Goal: Transaction & Acquisition: Book appointment/travel/reservation

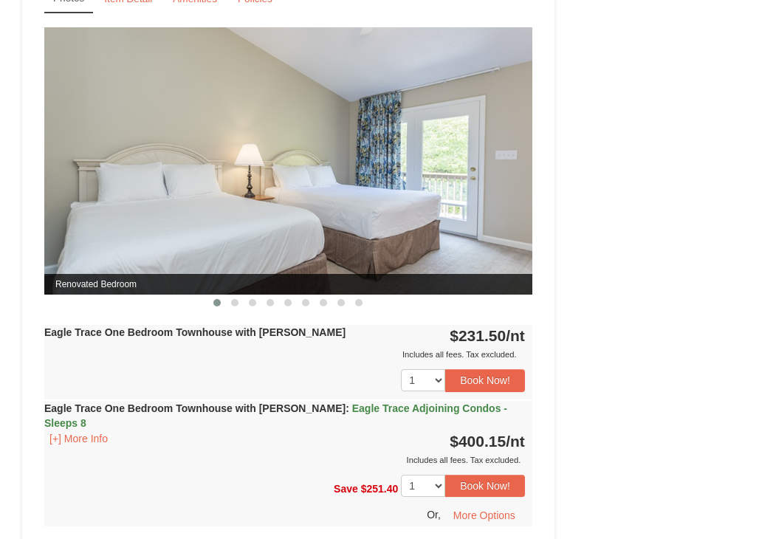
scroll to position [1181, 0]
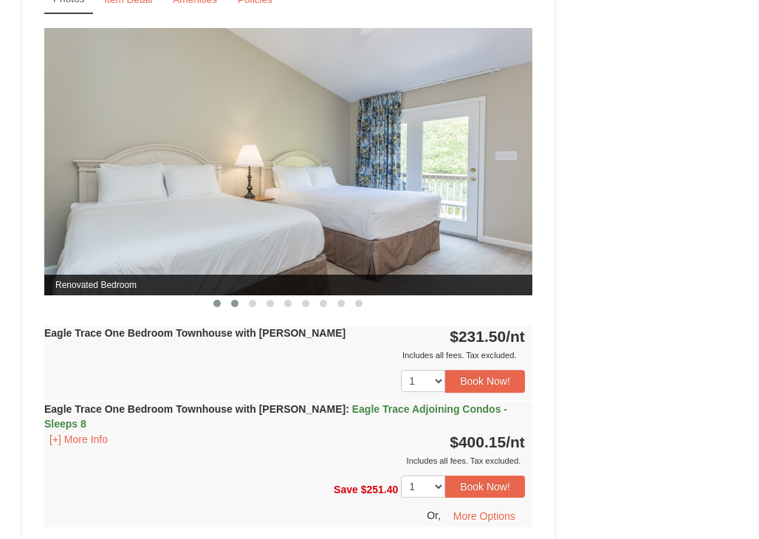
click at [235, 311] on button at bounding box center [235, 303] width 18 height 15
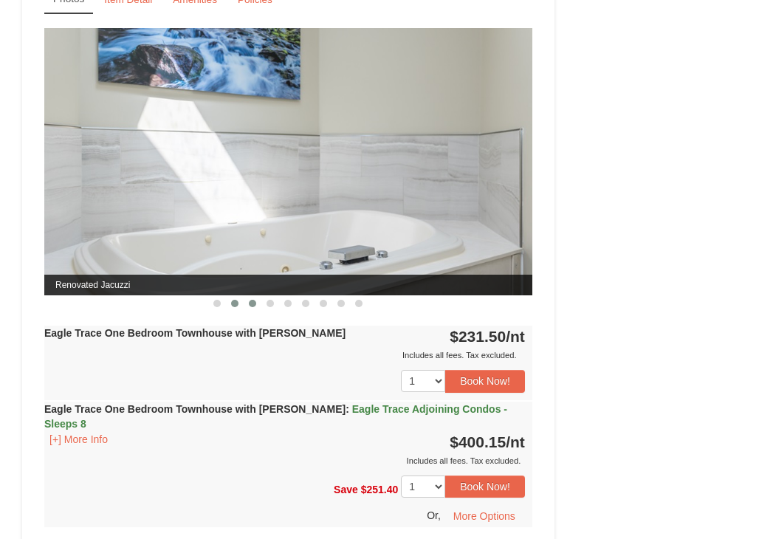
click at [247, 311] on button at bounding box center [253, 303] width 18 height 15
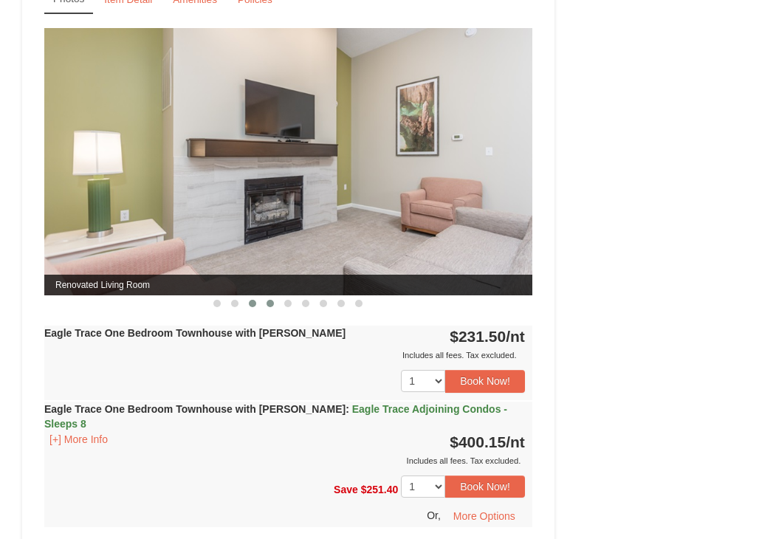
click at [273, 311] on button at bounding box center [270, 303] width 18 height 15
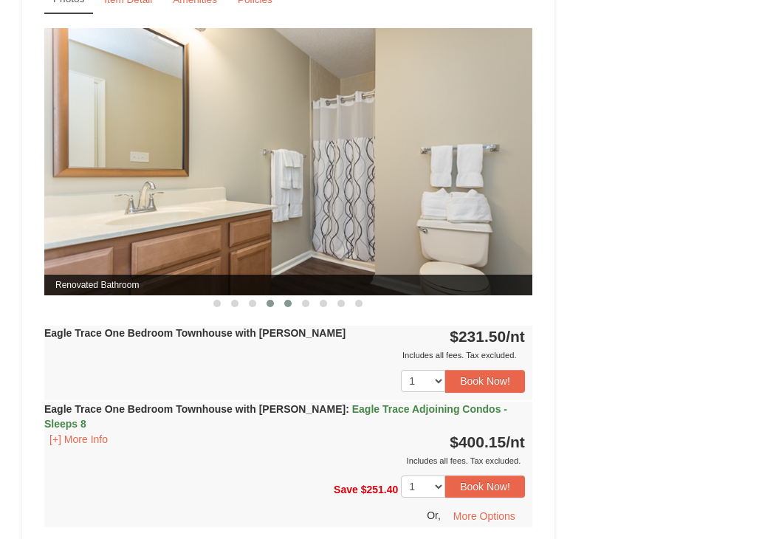
click at [295, 311] on button at bounding box center [288, 303] width 18 height 15
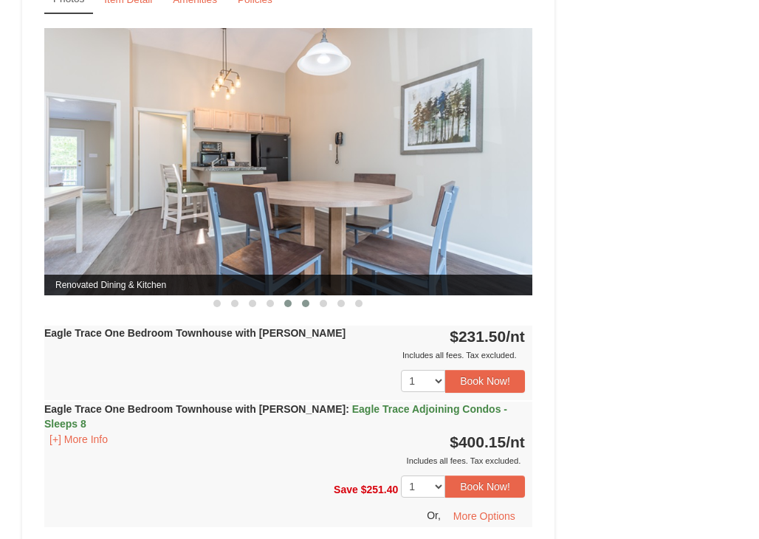
click at [305, 307] on span at bounding box center [305, 303] width 7 height 7
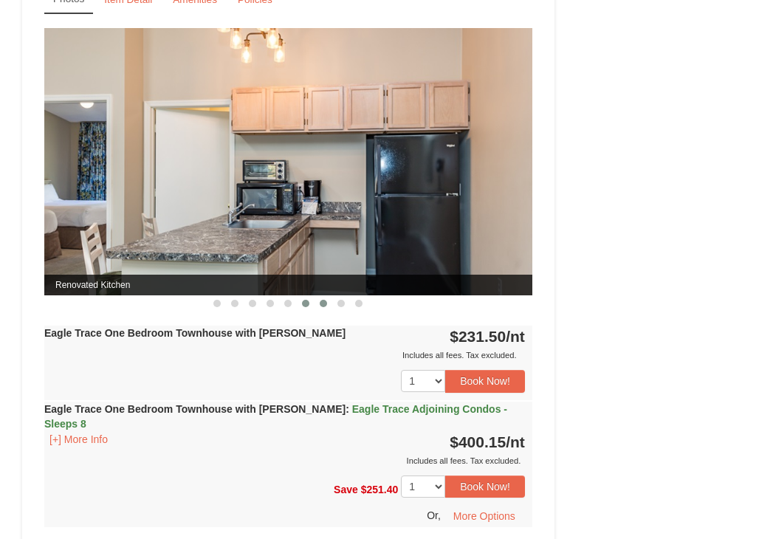
click at [318, 311] on button at bounding box center [323, 303] width 18 height 15
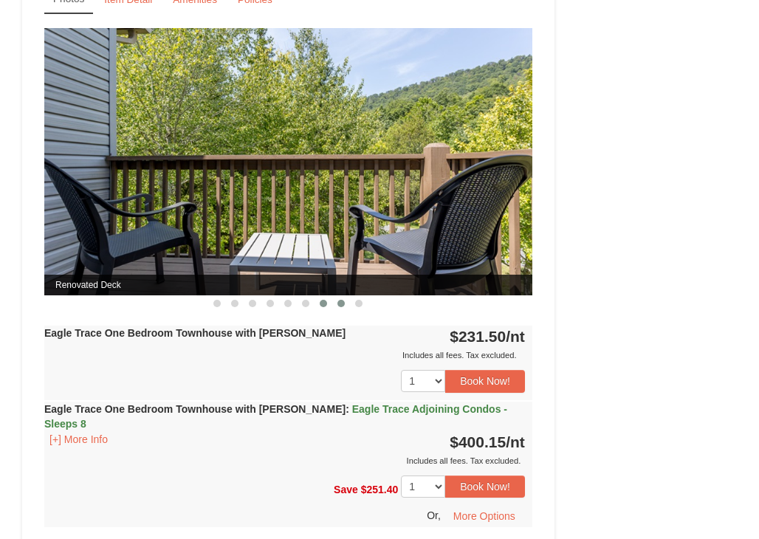
click at [345, 307] on span at bounding box center [340, 303] width 7 height 7
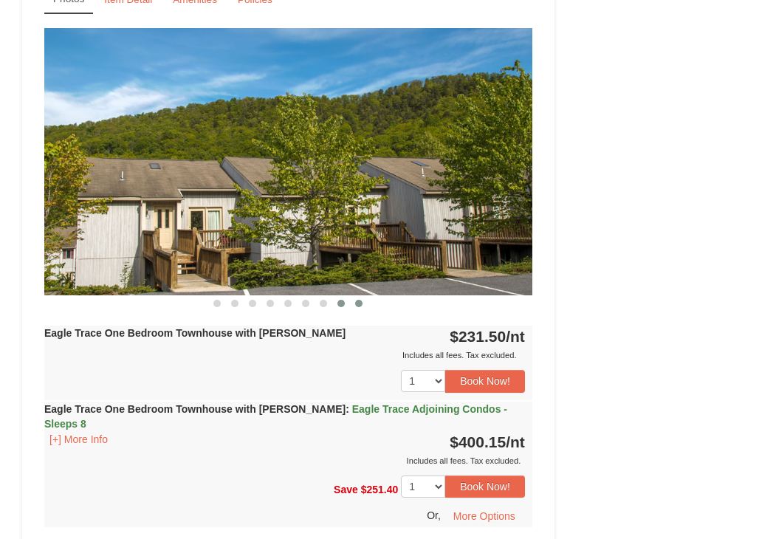
click at [357, 307] on span at bounding box center [358, 303] width 7 height 7
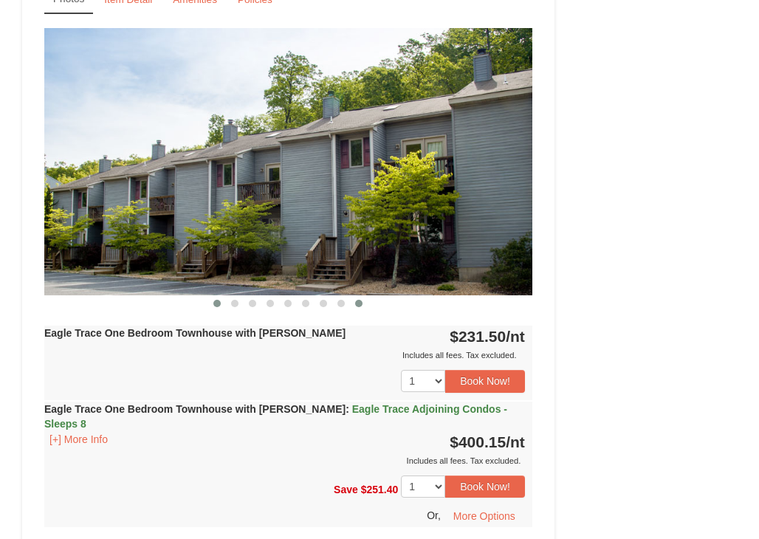
click at [210, 311] on button at bounding box center [217, 303] width 18 height 15
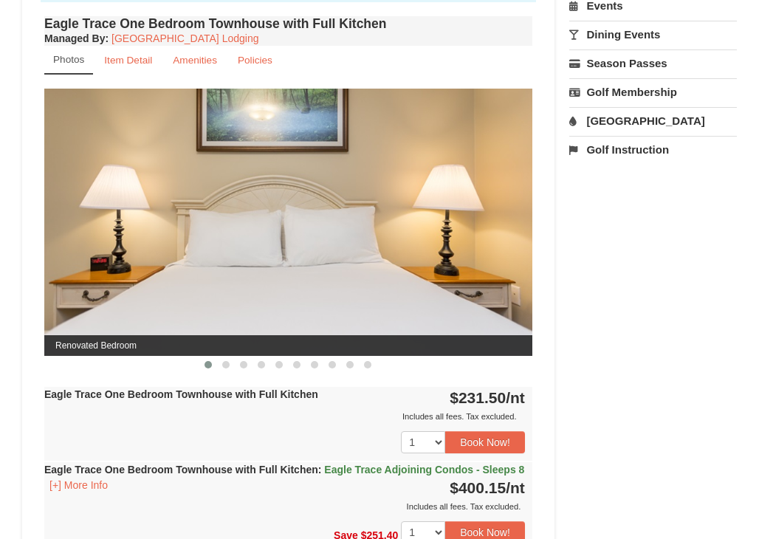
scroll to position [591, 0]
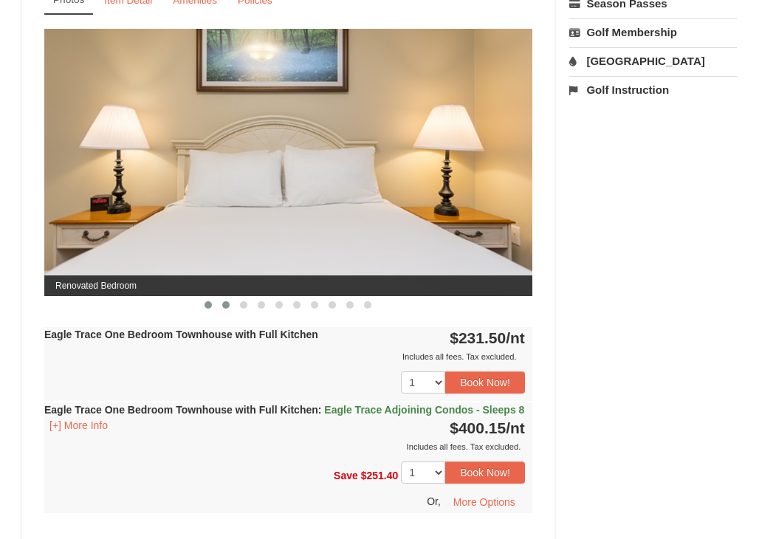
click at [222, 306] on span at bounding box center [225, 304] width 7 height 7
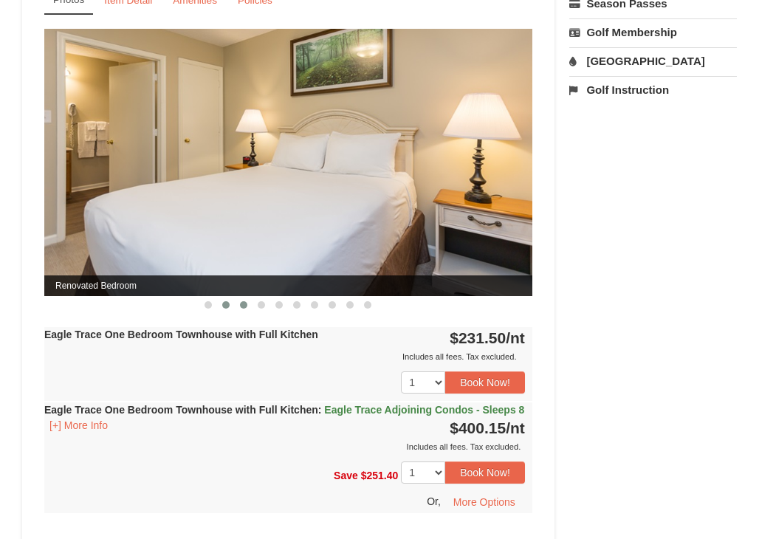
click at [240, 304] on span at bounding box center [243, 304] width 7 height 7
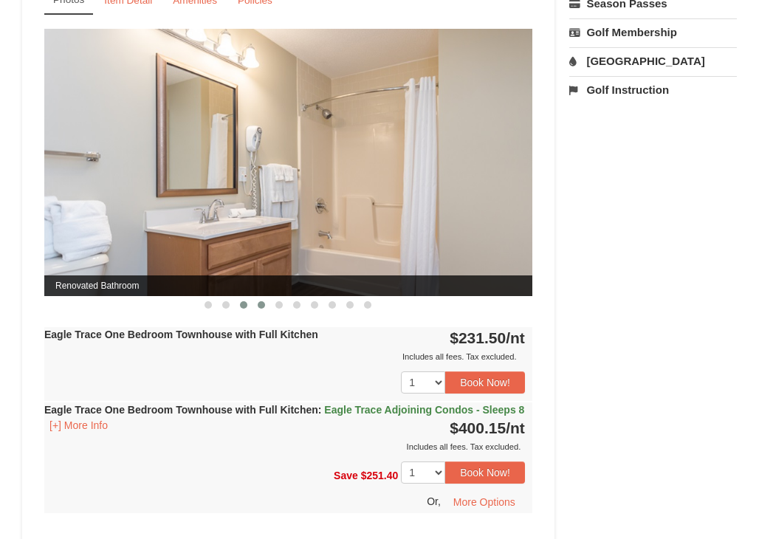
click at [265, 303] on button at bounding box center [261, 304] width 18 height 15
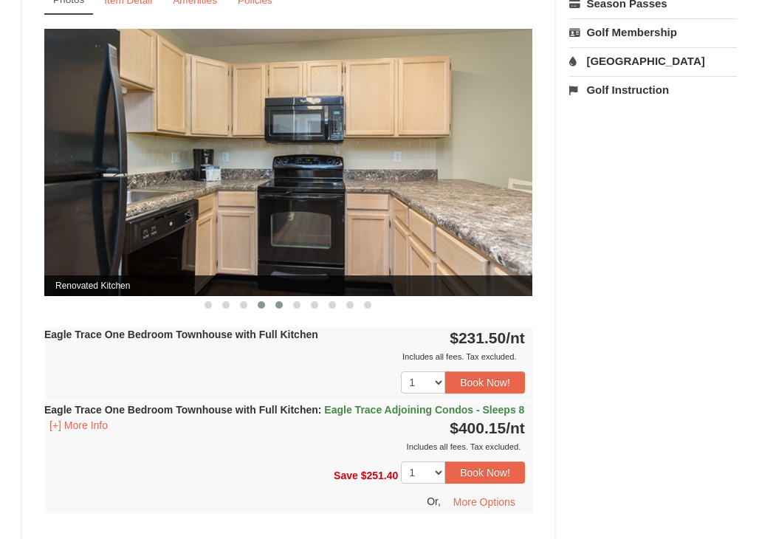
click at [272, 303] on button at bounding box center [279, 304] width 18 height 15
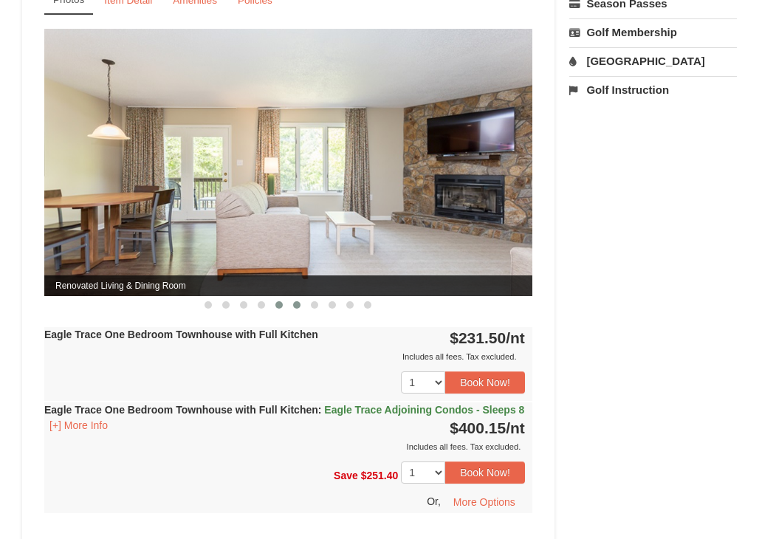
click at [292, 304] on button at bounding box center [297, 304] width 18 height 15
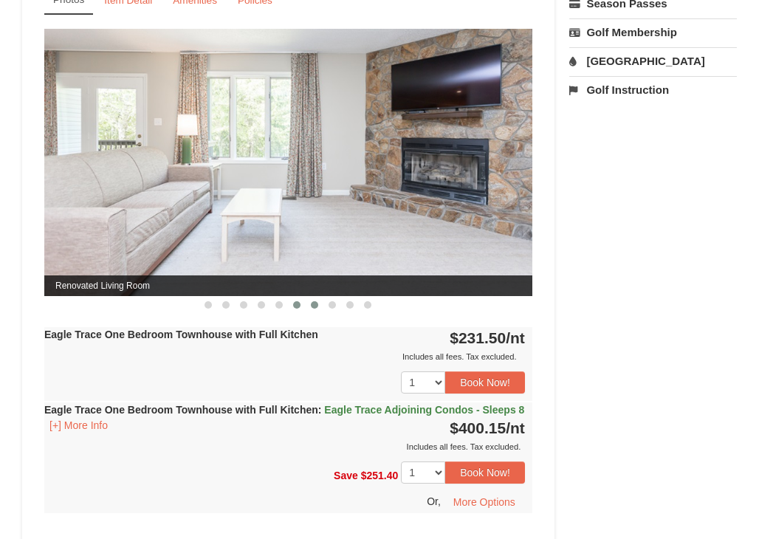
click at [320, 309] on button at bounding box center [315, 304] width 18 height 15
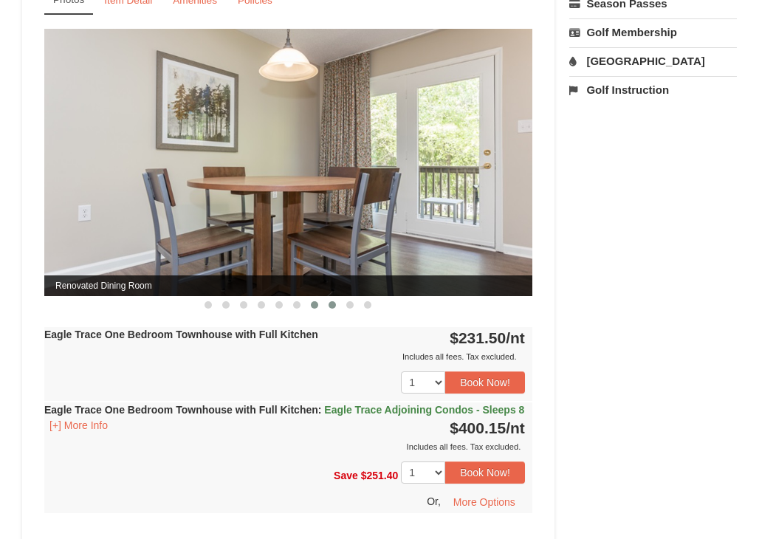
click at [336, 308] on button at bounding box center [332, 304] width 18 height 15
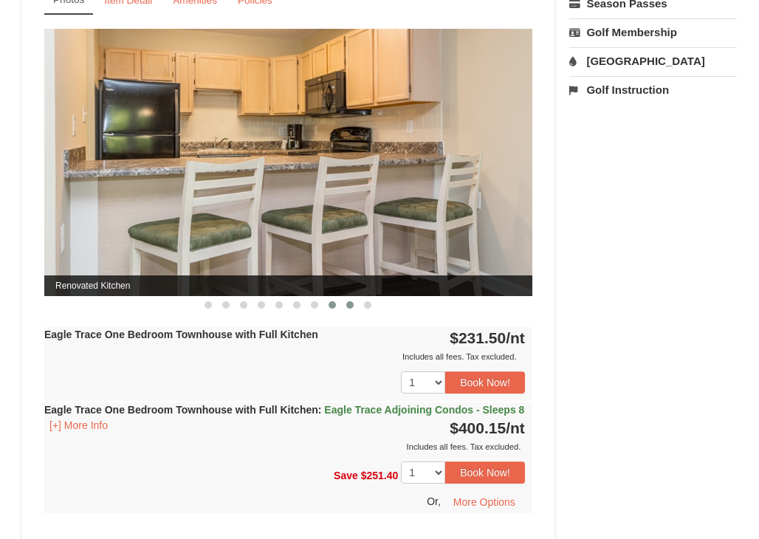
click at [348, 309] on button at bounding box center [350, 304] width 18 height 15
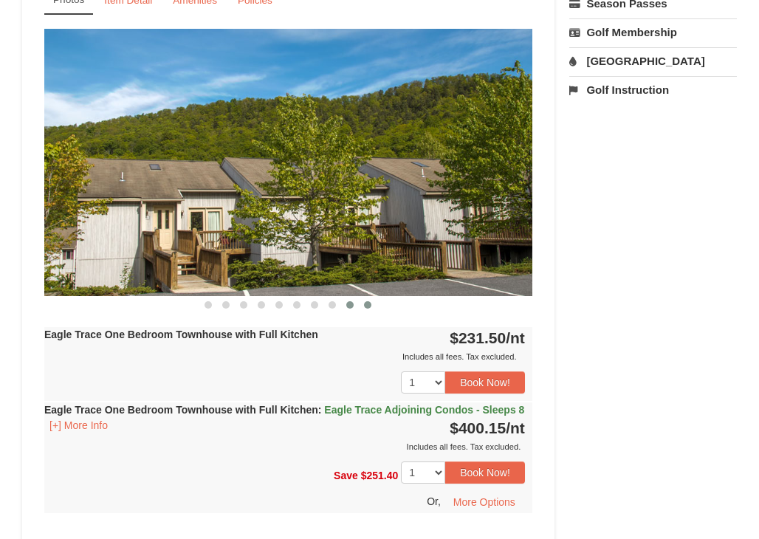
click at [363, 308] on button at bounding box center [368, 304] width 18 height 15
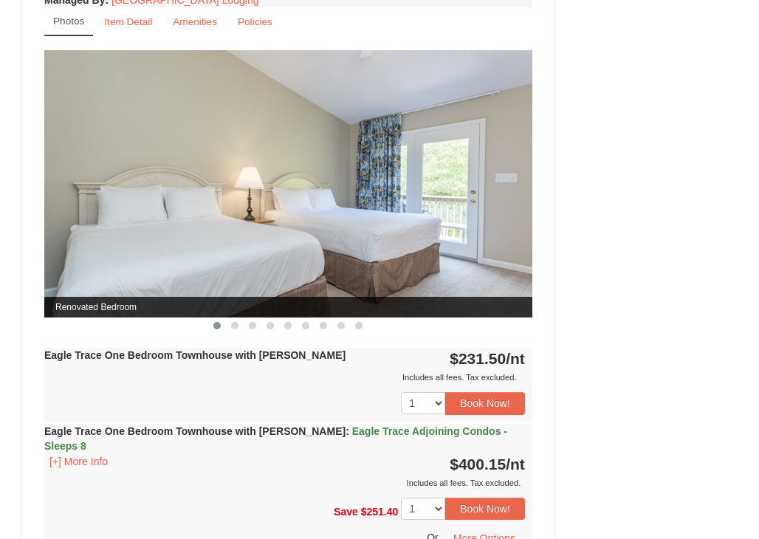
scroll to position [1181, 0]
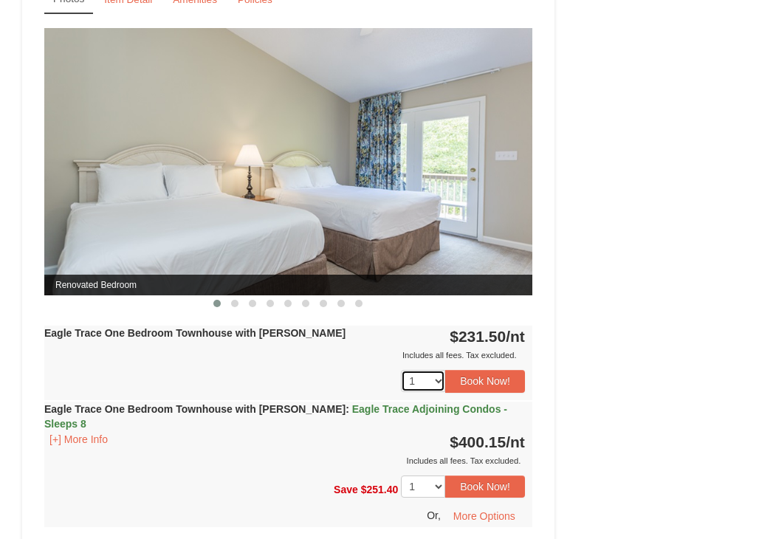
click at [436, 392] on select "1 2 3 4 5 6 7 8 9 10" at bounding box center [423, 381] width 44 height 22
drag, startPoint x: 532, startPoint y: 351, endPoint x: 515, endPoint y: 356, distance: 17.5
click at [515, 356] on div "Eagle Trace One Bedroom Townhouse with Jacuzzi Managed By : Massanutten Resort …" at bounding box center [288, 254] width 495 height 605
click at [515, 243] on img at bounding box center [288, 161] width 488 height 267
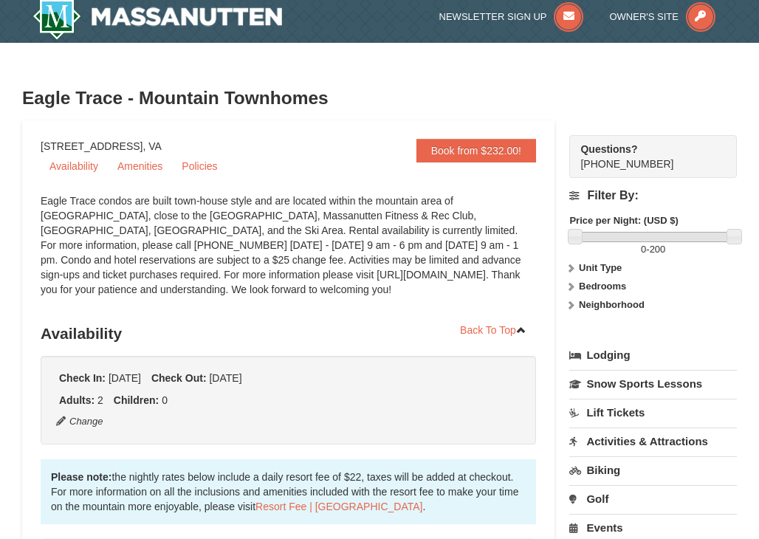
scroll to position [0, 0]
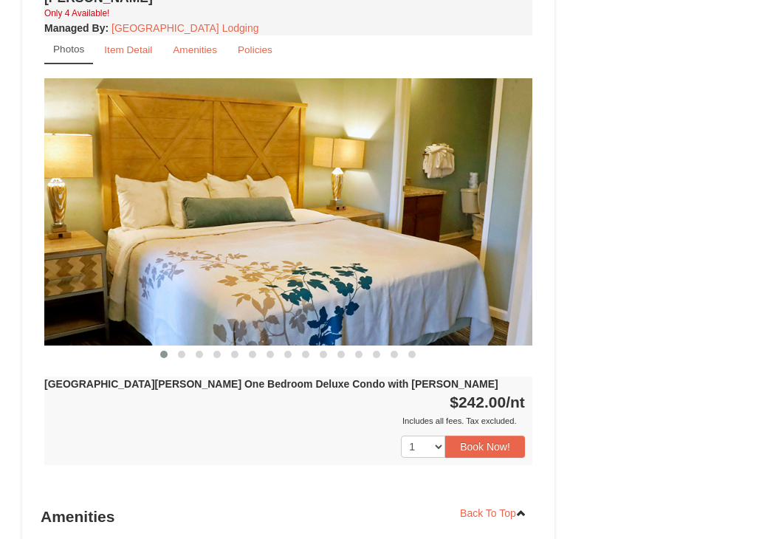
scroll to position [1033, 0]
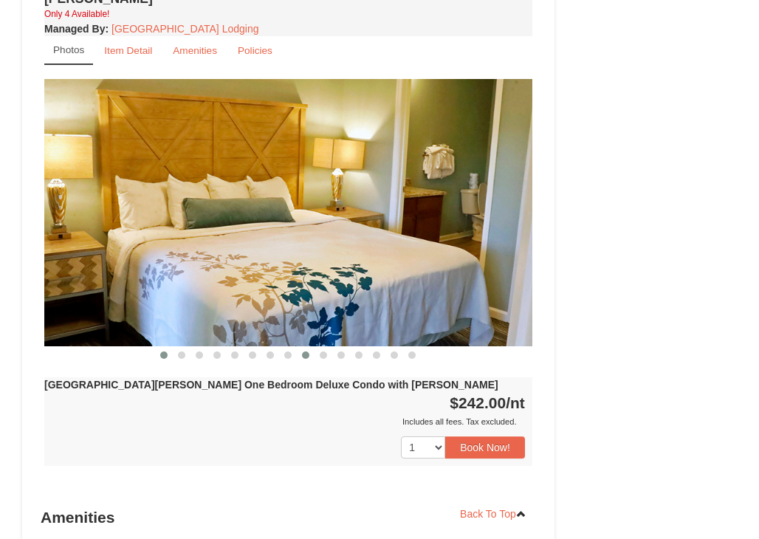
click at [302, 351] on span at bounding box center [305, 354] width 7 height 7
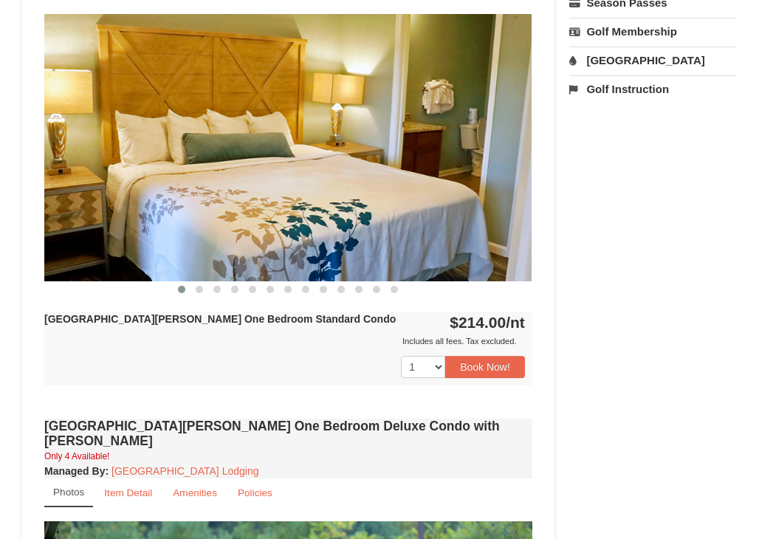
scroll to position [591, 0]
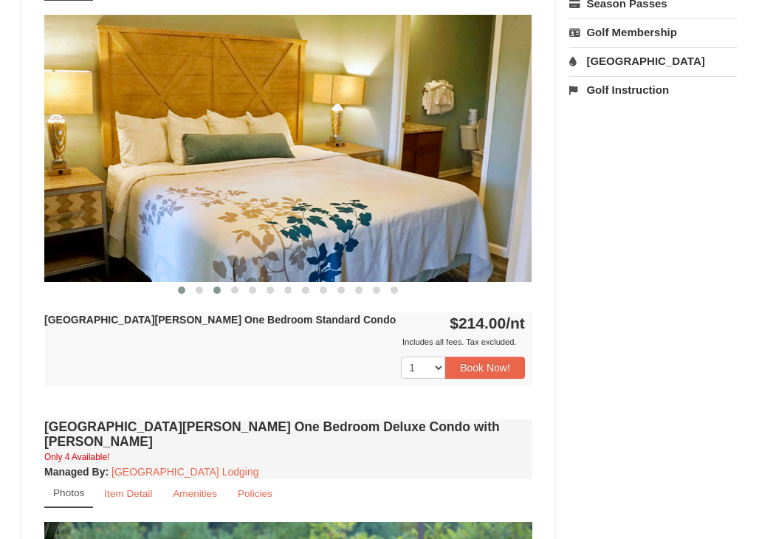
click at [221, 290] on button at bounding box center [217, 290] width 18 height 15
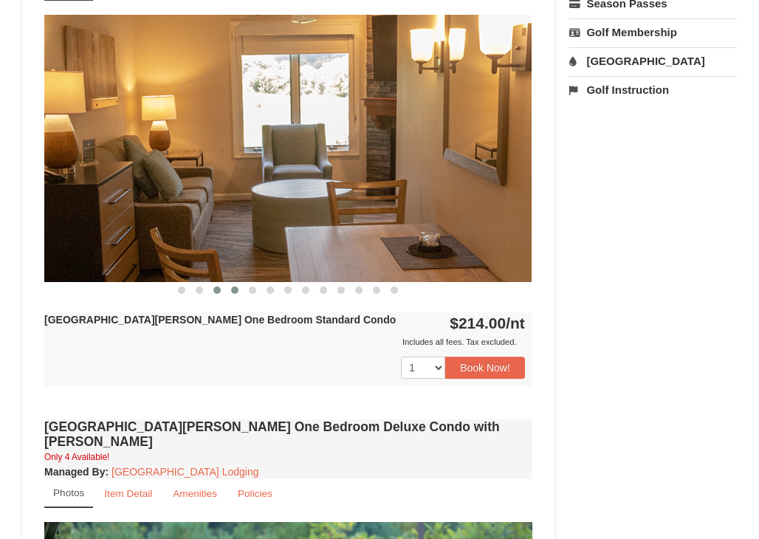
click at [241, 290] on button at bounding box center [235, 290] width 18 height 15
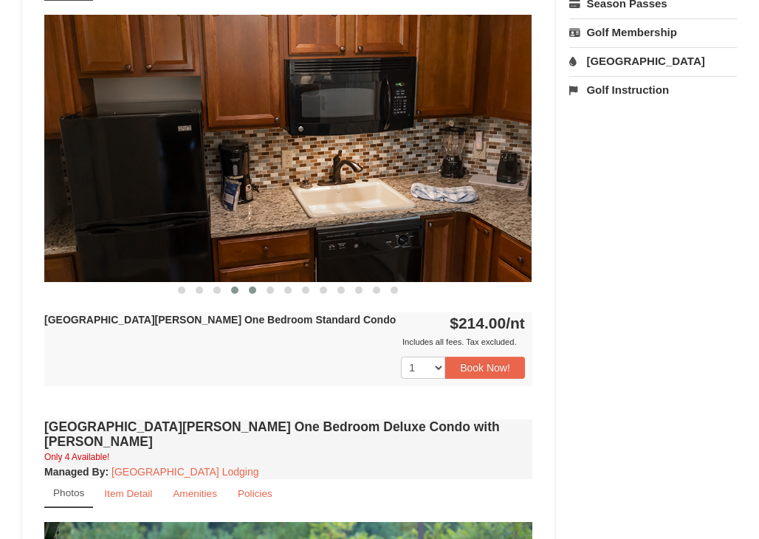
click at [247, 292] on button at bounding box center [253, 290] width 18 height 15
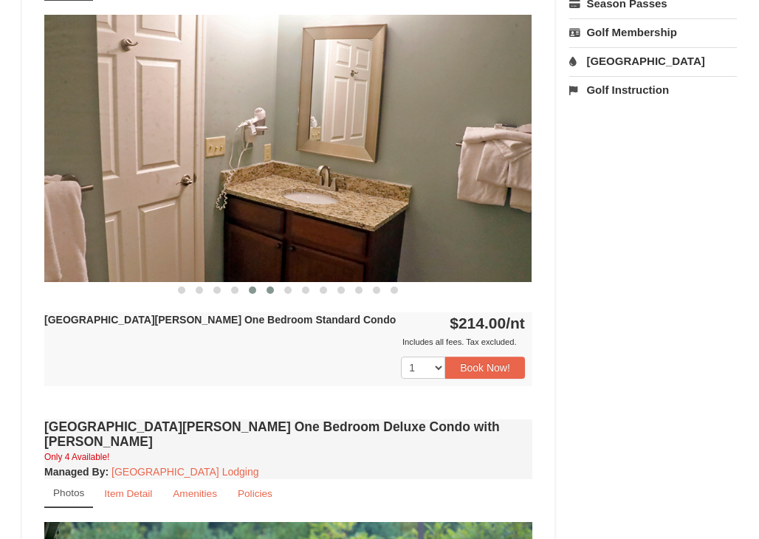
click at [266, 292] on button at bounding box center [270, 290] width 18 height 15
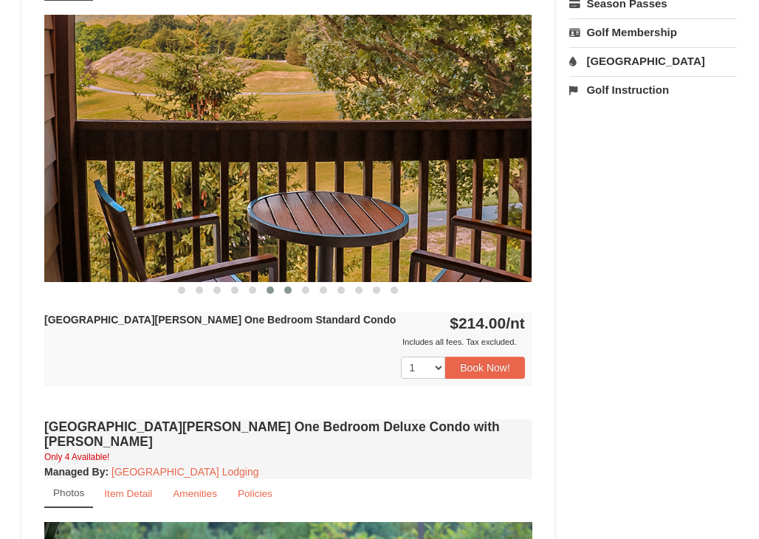
click at [296, 297] on button at bounding box center [288, 290] width 18 height 15
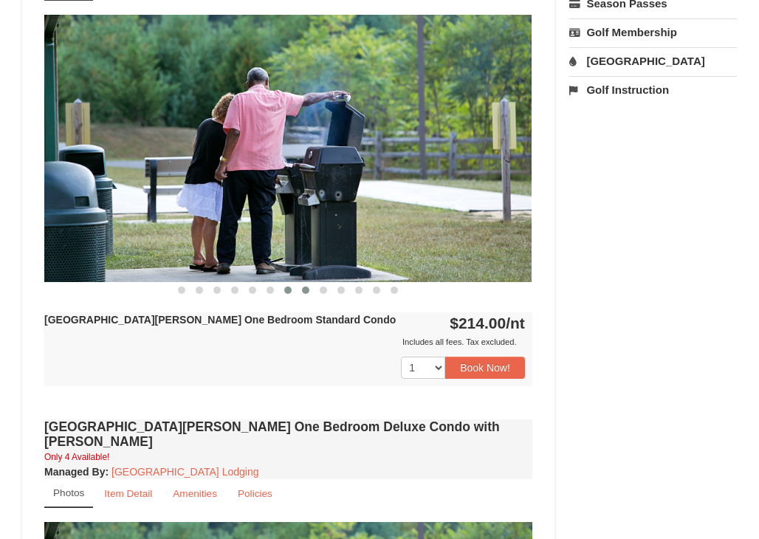
click at [306, 295] on button at bounding box center [306, 290] width 18 height 15
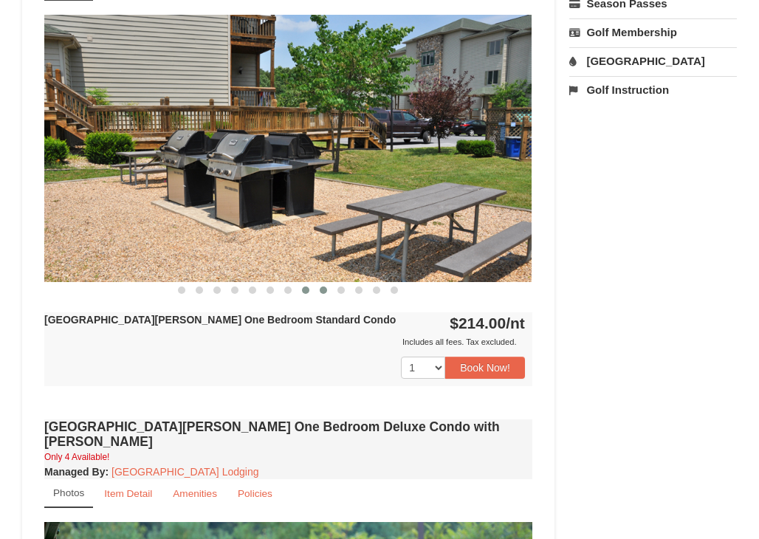
click at [322, 292] on span at bounding box center [323, 289] width 7 height 7
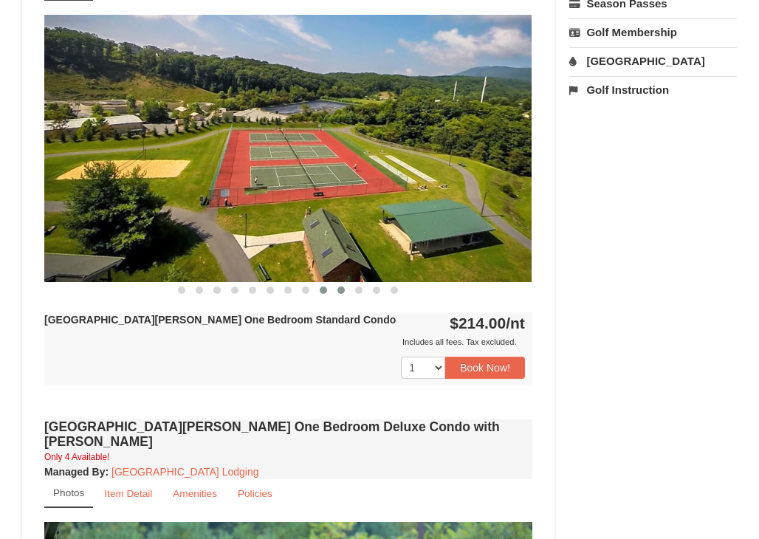
click at [345, 292] on button at bounding box center [341, 290] width 18 height 15
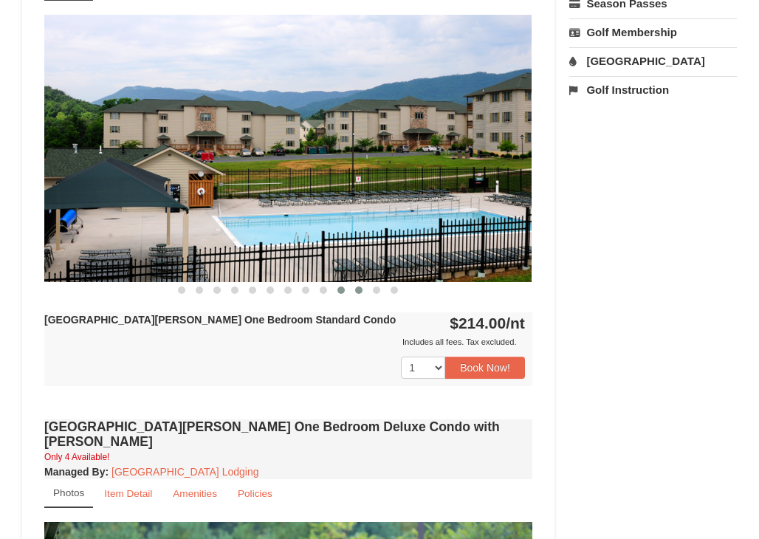
click at [357, 292] on span at bounding box center [358, 289] width 7 height 7
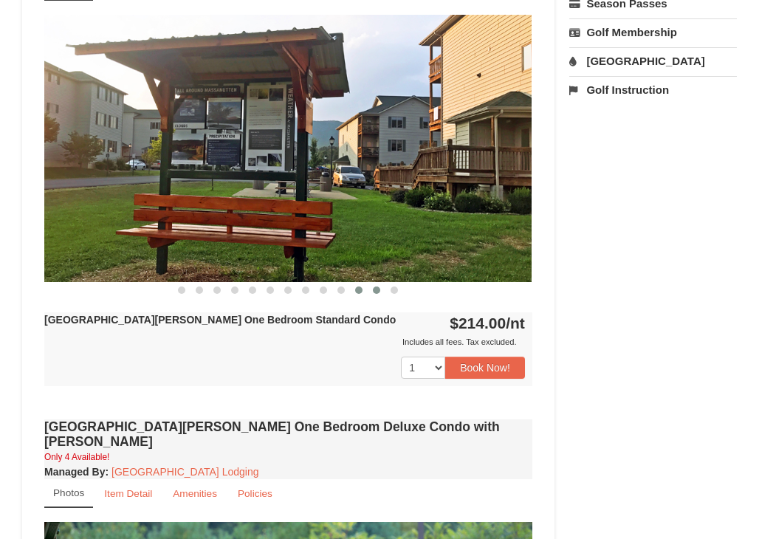
click at [377, 292] on span at bounding box center [376, 289] width 7 height 7
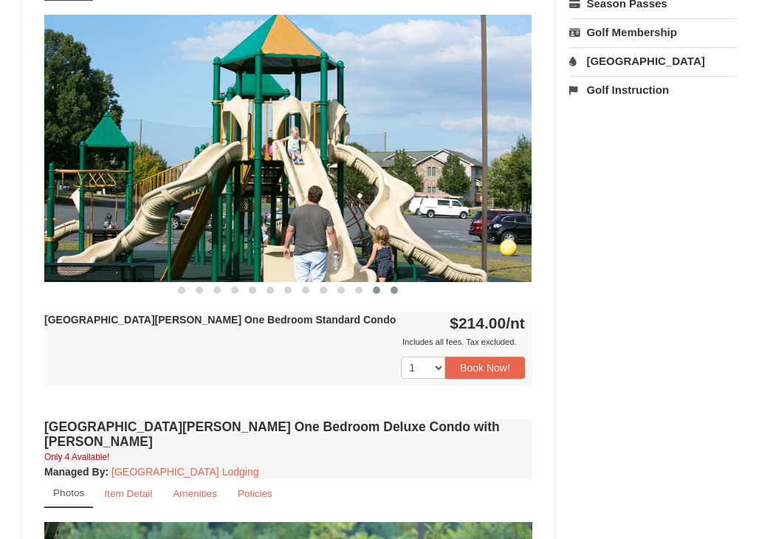
click at [399, 290] on button at bounding box center [394, 290] width 18 height 15
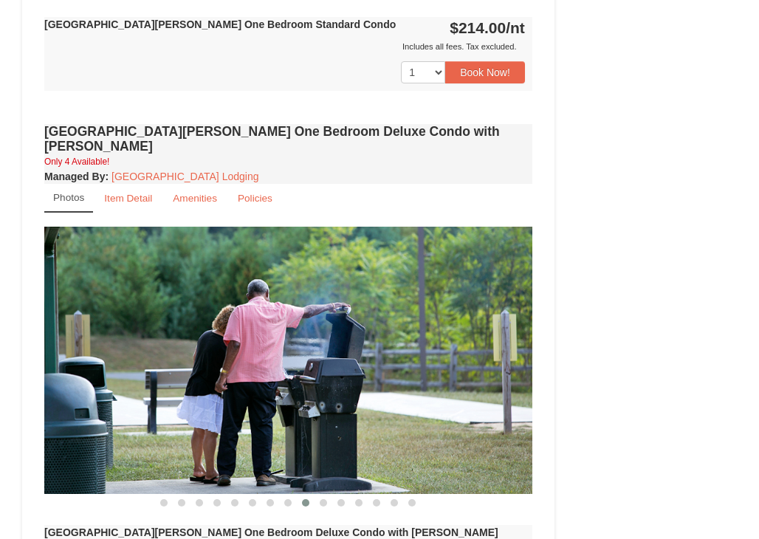
scroll to position [1033, 0]
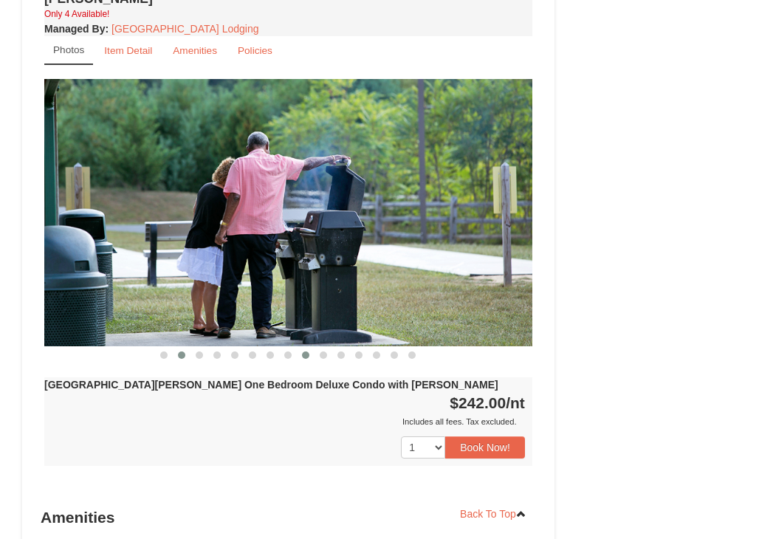
click at [185, 348] on button at bounding box center [182, 355] width 18 height 15
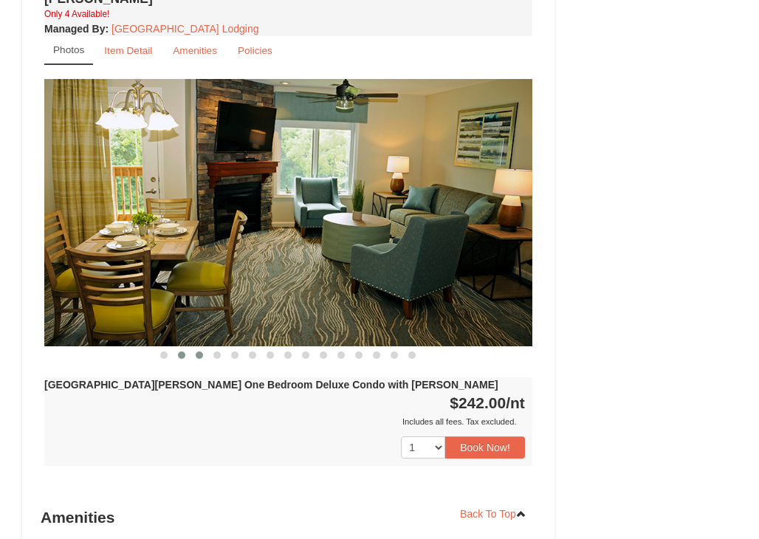
click at [196, 351] on span at bounding box center [199, 354] width 7 height 7
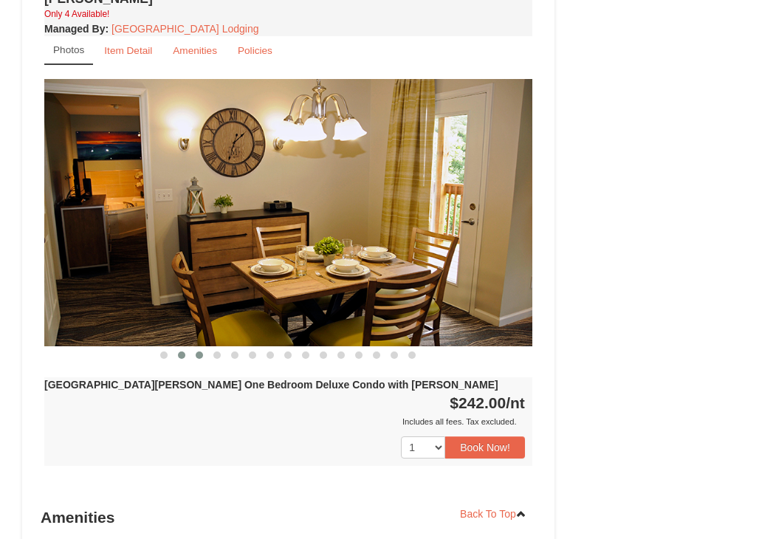
click at [179, 351] on span at bounding box center [181, 354] width 7 height 7
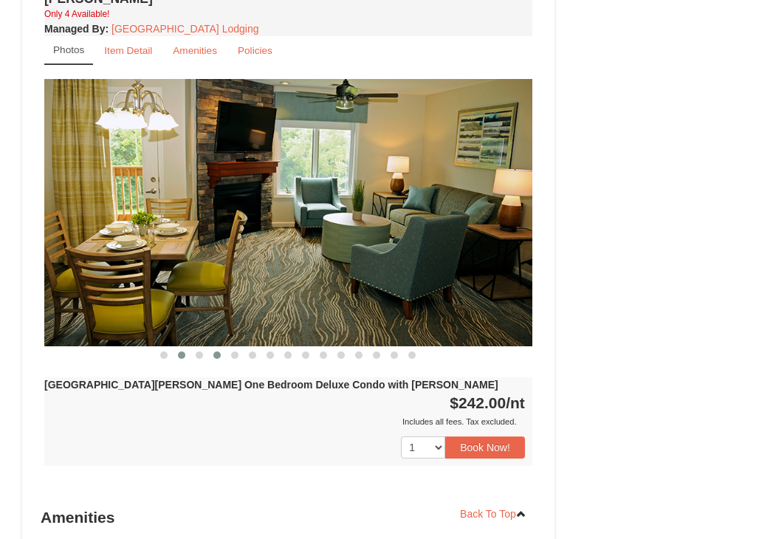
click at [216, 351] on span at bounding box center [216, 354] width 7 height 7
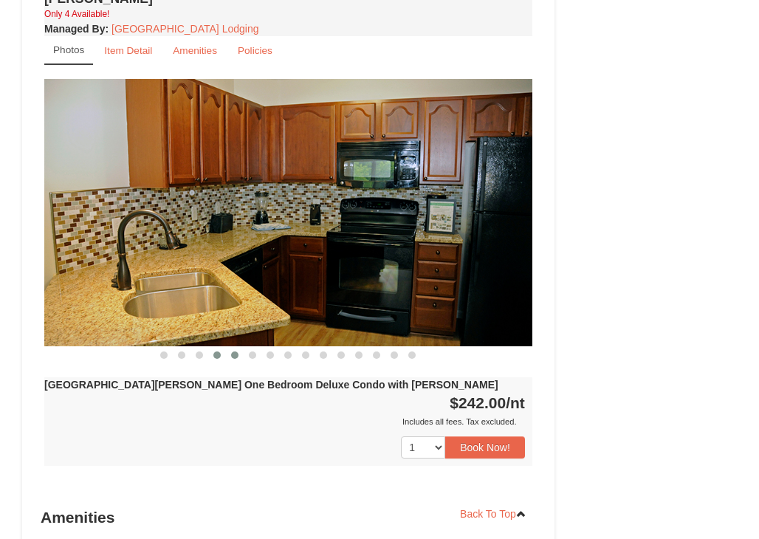
click at [238, 351] on span at bounding box center [234, 354] width 7 height 7
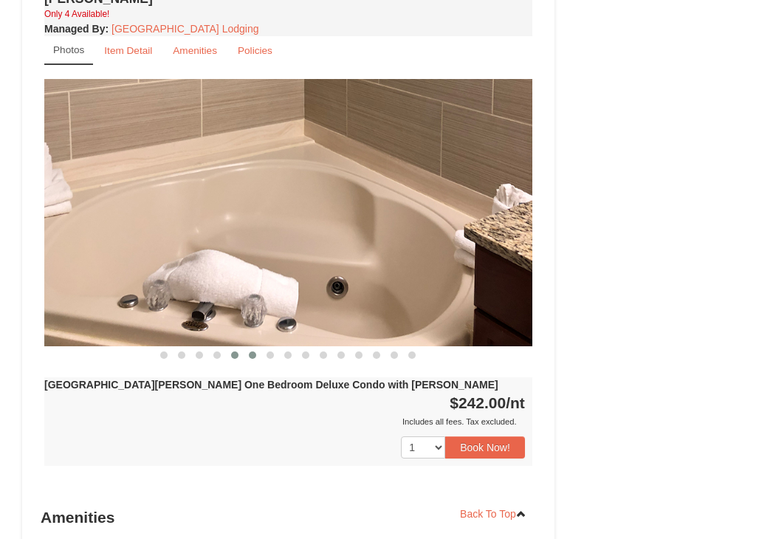
click at [254, 351] on span at bounding box center [252, 354] width 7 height 7
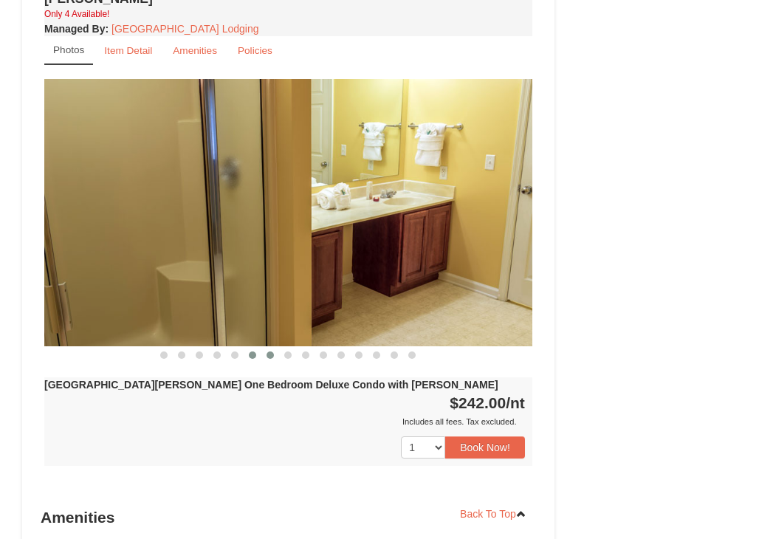
click at [272, 351] on span at bounding box center [269, 354] width 7 height 7
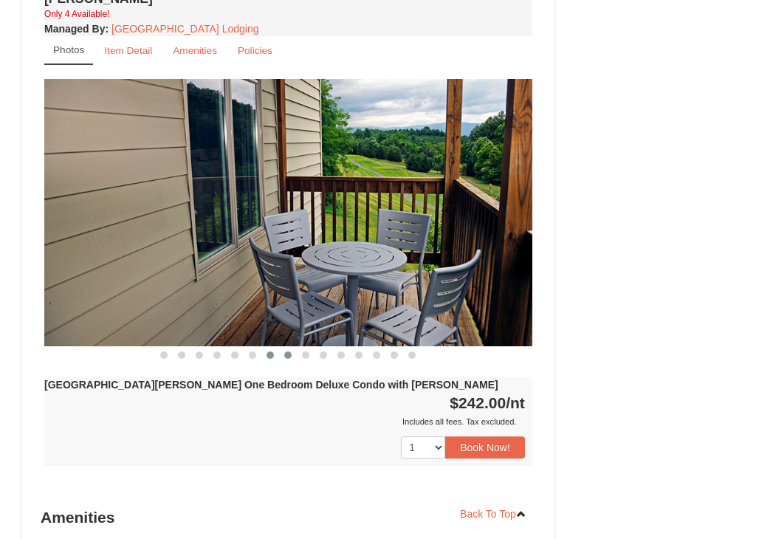
click at [290, 351] on span at bounding box center [287, 354] width 7 height 7
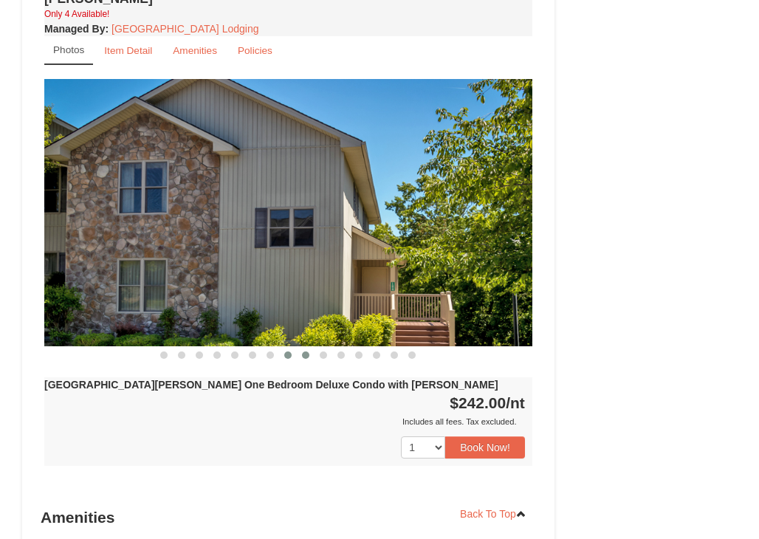
click at [306, 351] on span at bounding box center [305, 354] width 7 height 7
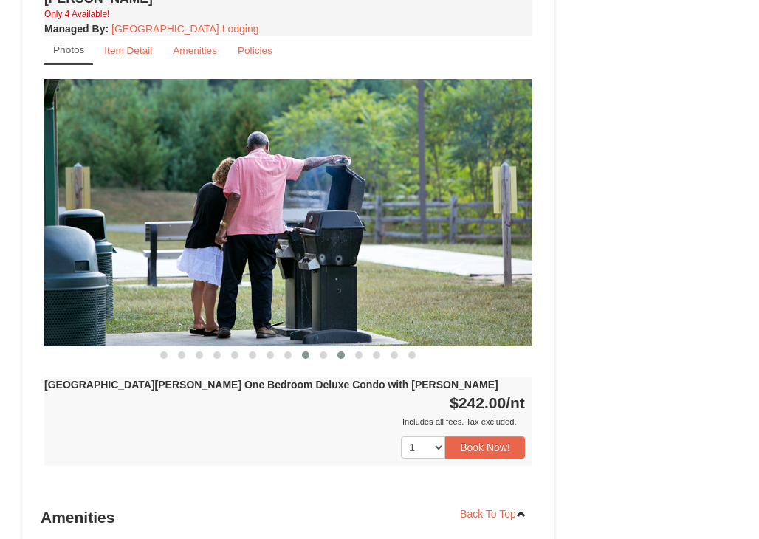
click at [332, 348] on button at bounding box center [341, 355] width 18 height 15
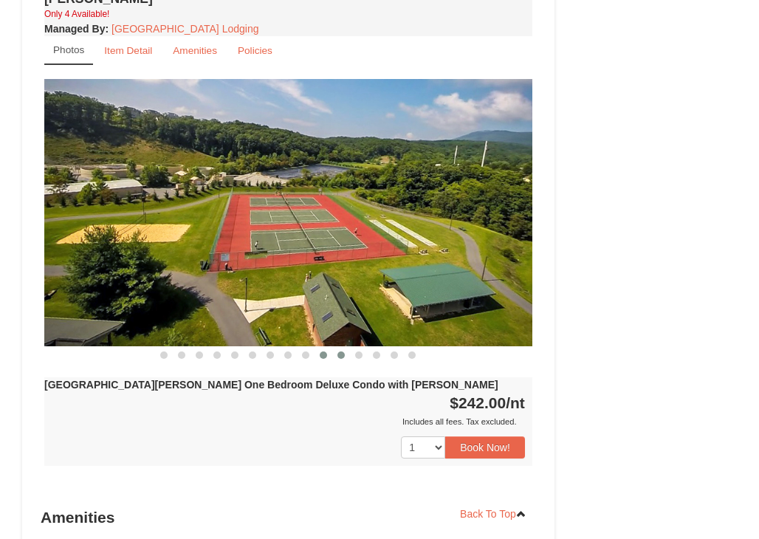
click at [323, 351] on span at bounding box center [323, 354] width 7 height 7
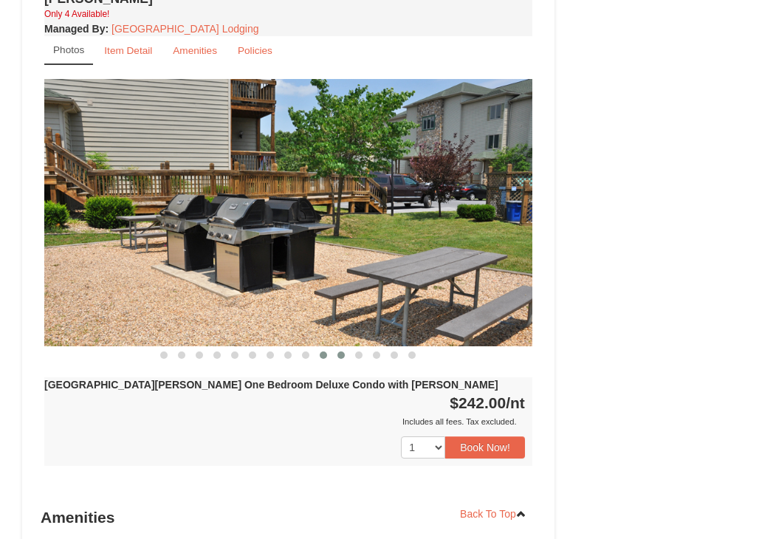
click at [343, 348] on button at bounding box center [341, 355] width 18 height 15
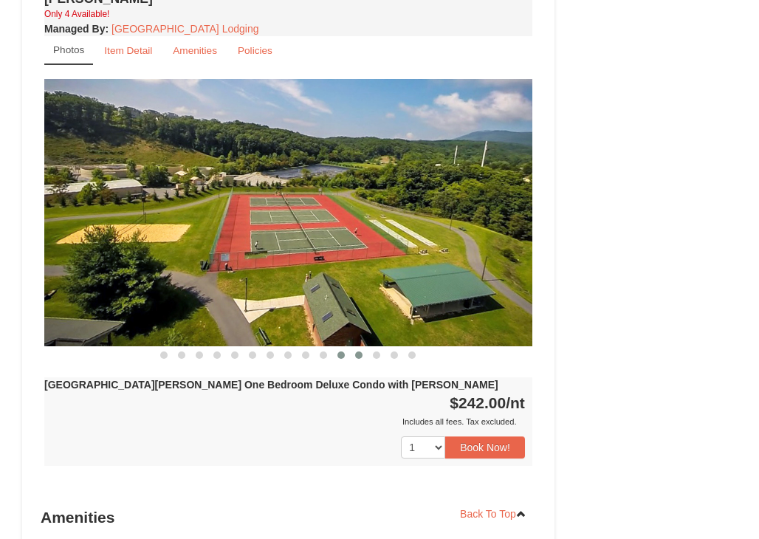
click at [365, 348] on button at bounding box center [359, 355] width 18 height 15
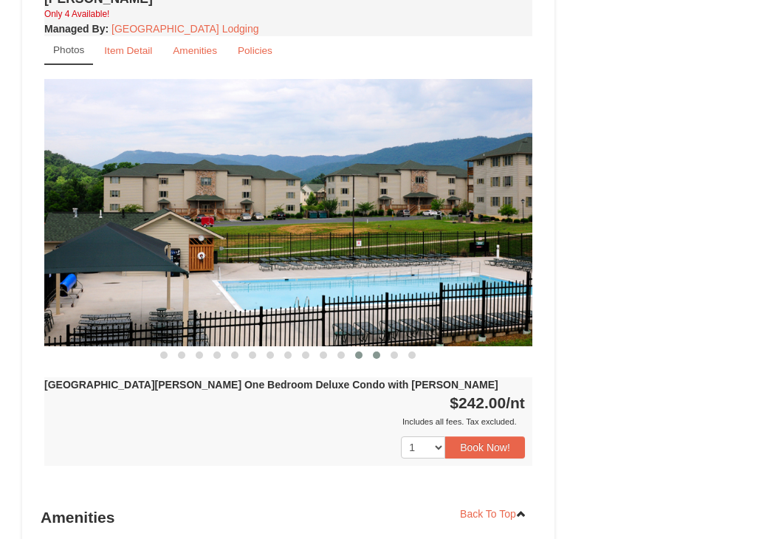
click at [378, 351] on span at bounding box center [376, 354] width 7 height 7
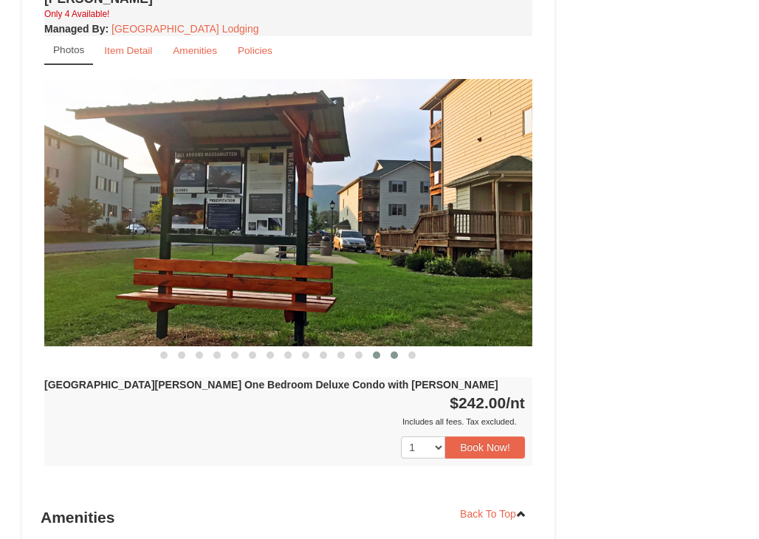
click at [396, 351] on span at bounding box center [393, 354] width 7 height 7
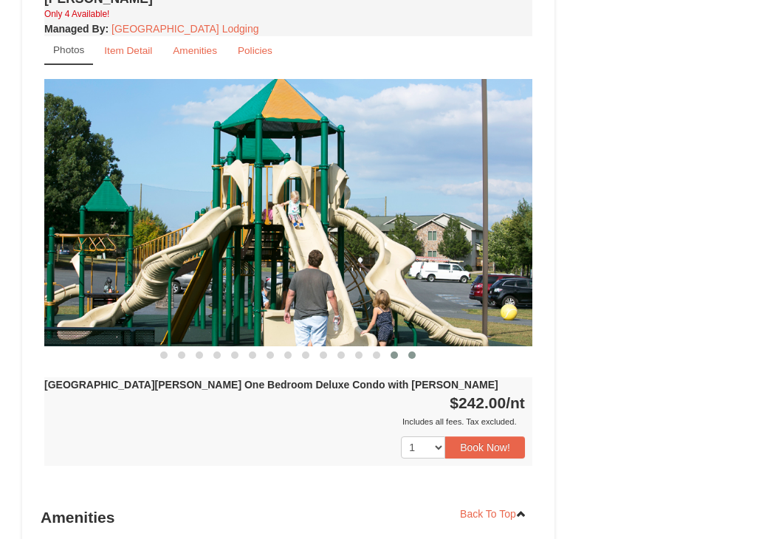
click at [411, 351] on span at bounding box center [411, 354] width 7 height 7
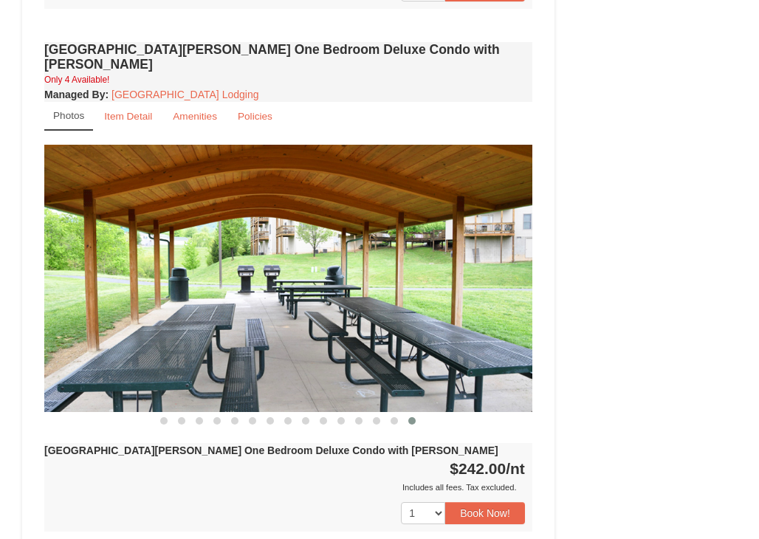
scroll to position [812, 0]
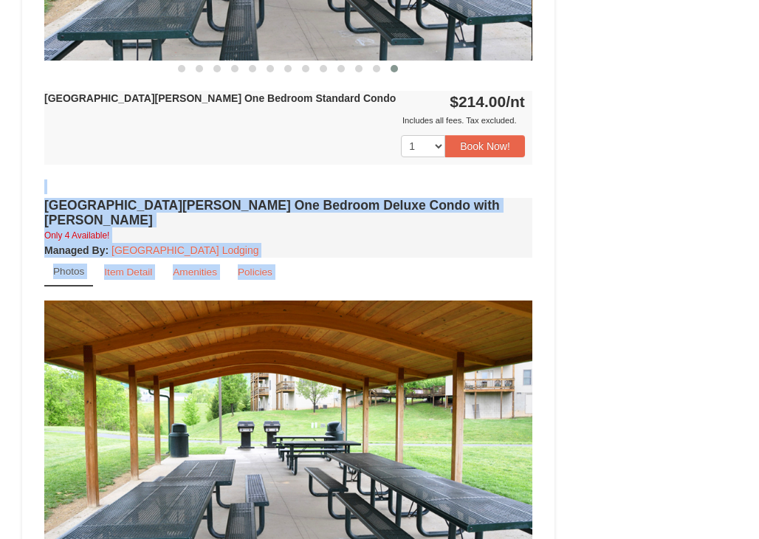
drag, startPoint x: 755, startPoint y: 312, endPoint x: 764, endPoint y: 184, distance: 128.7
click at [758, 183] on html "Browser Not Supported We notice you are using a browser which will not provide …" at bounding box center [379, 317] width 759 height 2259
click at [722, 173] on div "Book from $214.00! [STREET_ADDRESS], VA Availability Amenities Policies ‹ › Bac…" at bounding box center [379, 165] width 715 height 1696
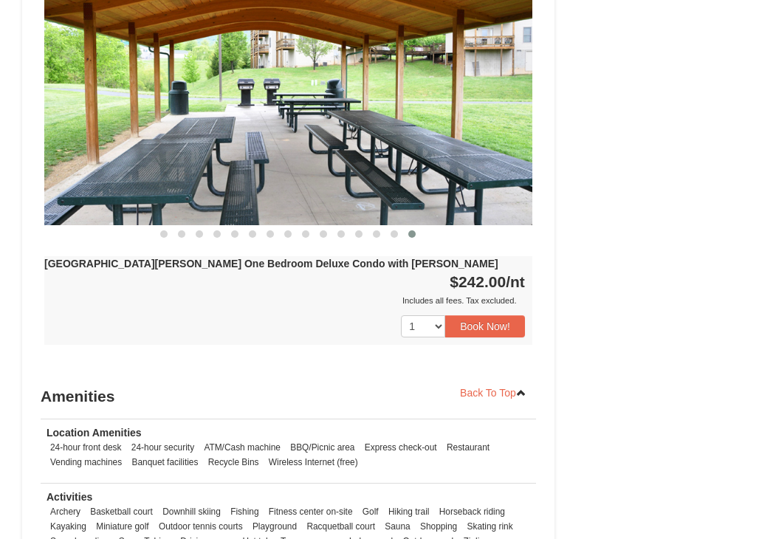
scroll to position [1181, 0]
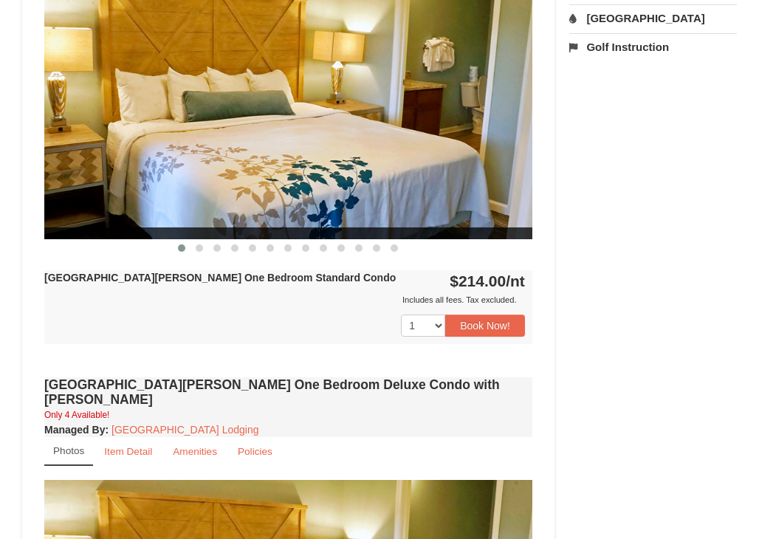
scroll to position [664, 0]
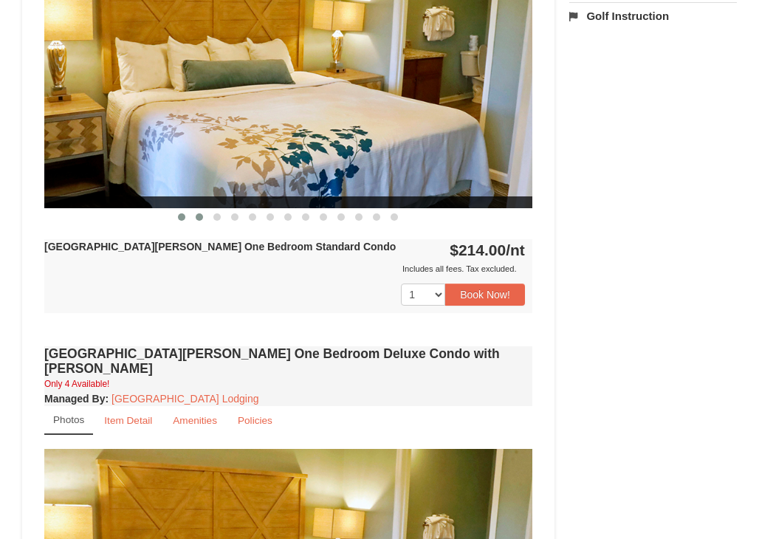
click at [198, 218] on span at bounding box center [199, 216] width 7 height 7
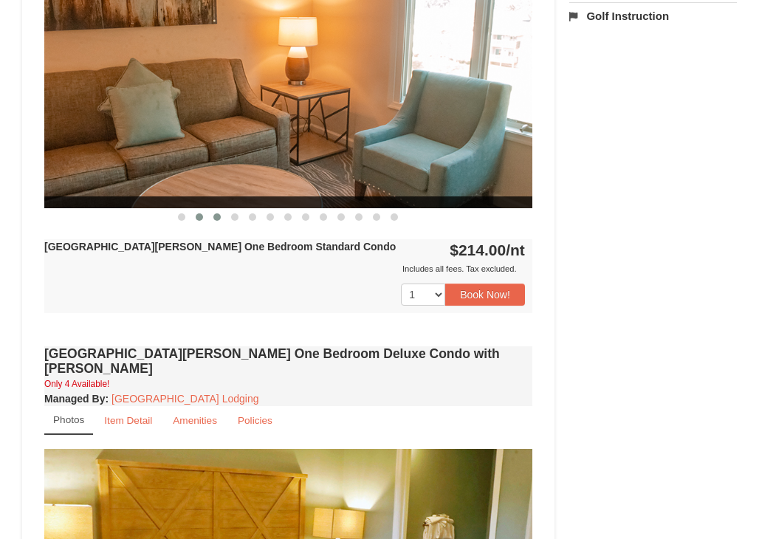
click at [210, 218] on button at bounding box center [217, 217] width 18 height 15
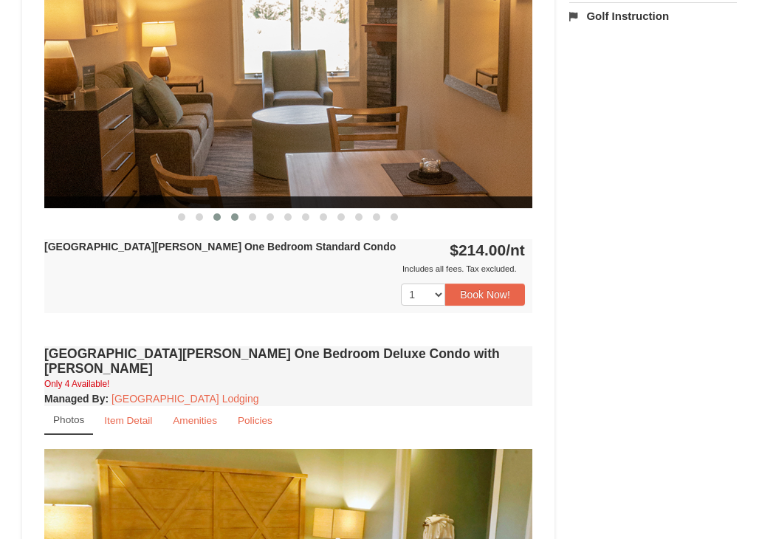
click at [230, 222] on button at bounding box center [235, 217] width 18 height 15
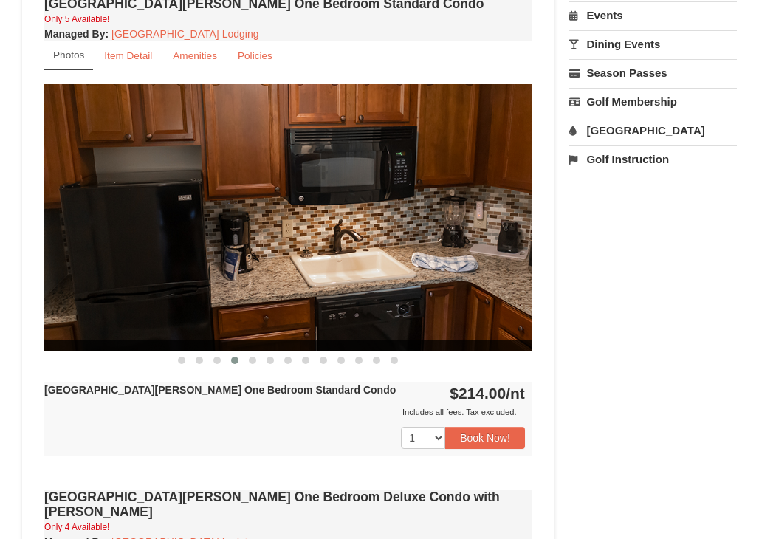
scroll to position [517, 0]
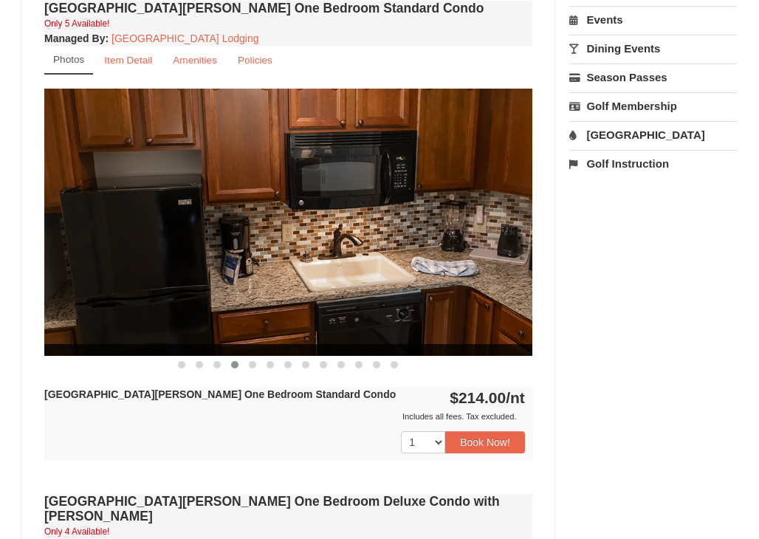
click at [239, 367] on button at bounding box center [235, 364] width 18 height 15
click at [256, 366] on button at bounding box center [253, 364] width 18 height 15
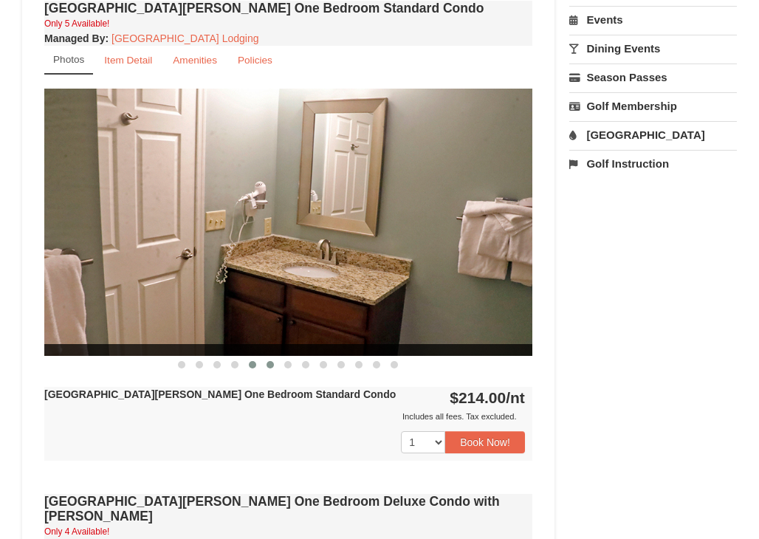
click at [267, 367] on button at bounding box center [270, 364] width 18 height 15
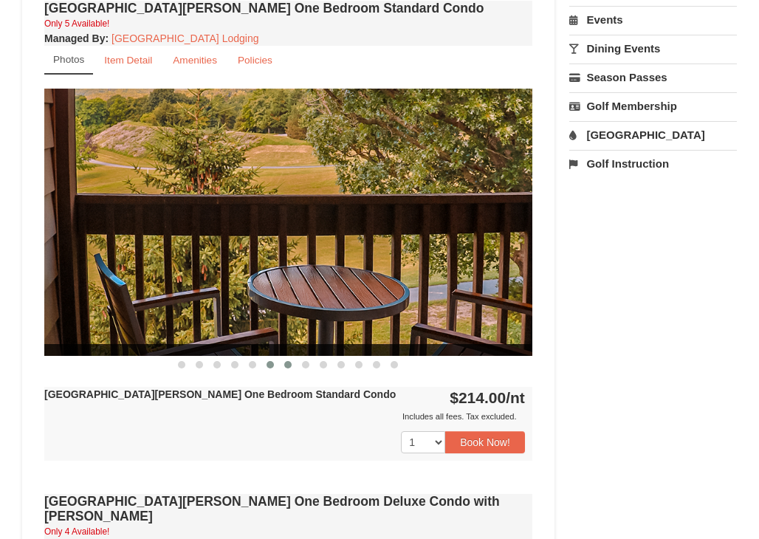
click at [289, 364] on span at bounding box center [287, 364] width 7 height 7
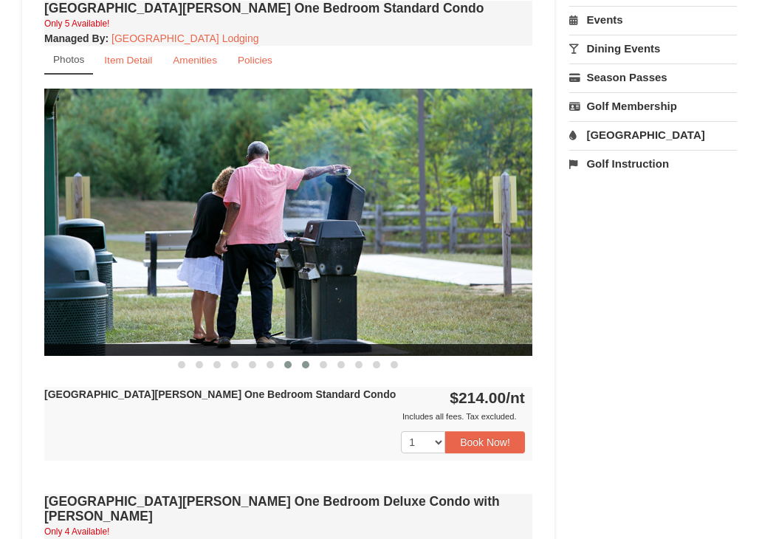
click at [300, 367] on button at bounding box center [306, 364] width 18 height 15
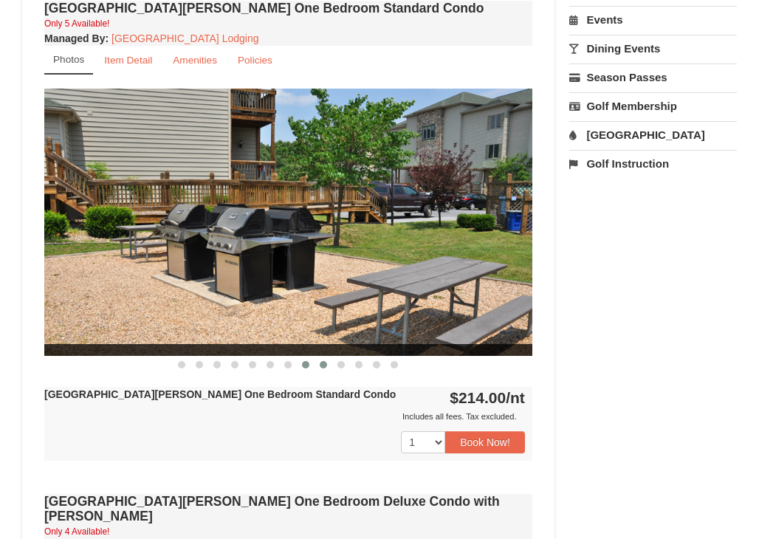
click at [322, 366] on span at bounding box center [323, 364] width 7 height 7
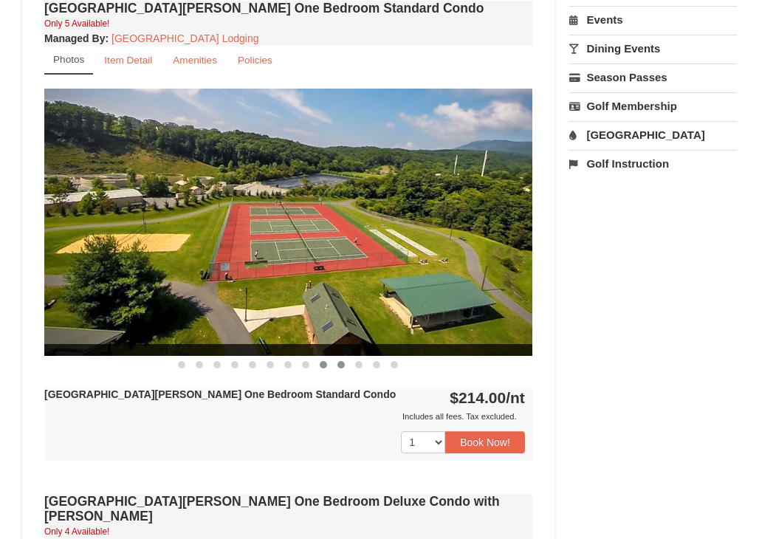
click at [343, 367] on span at bounding box center [340, 364] width 7 height 7
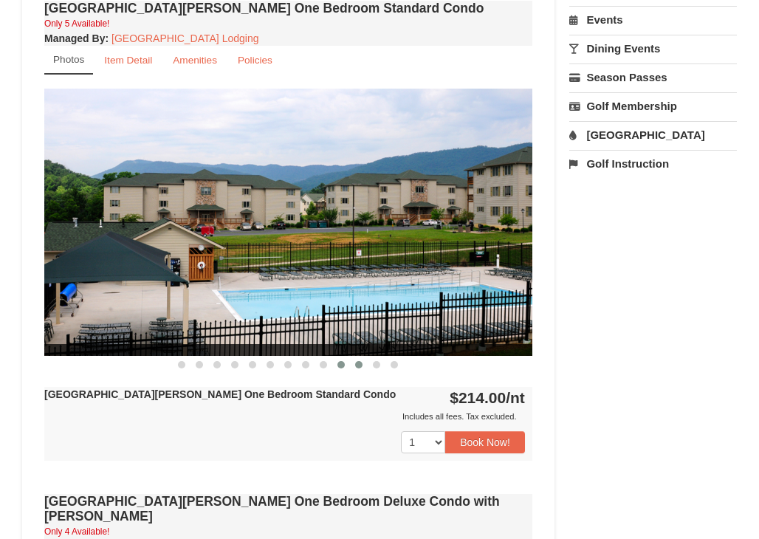
click at [355, 366] on span at bounding box center [358, 364] width 7 height 7
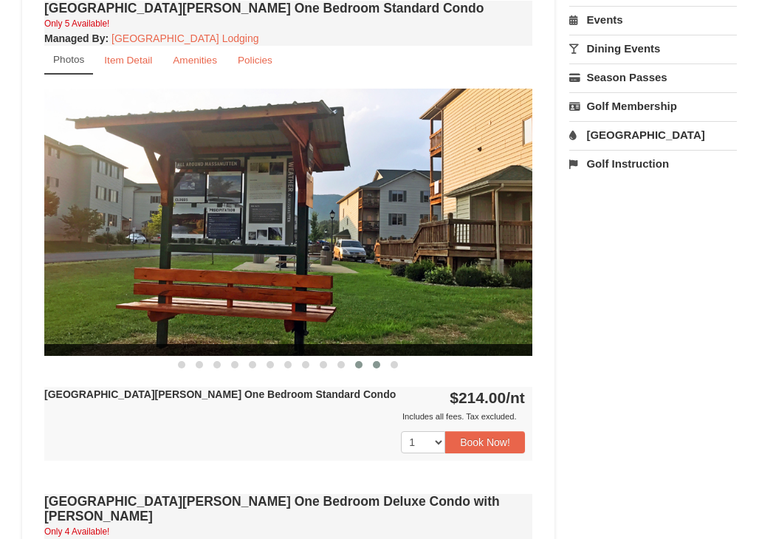
click at [376, 366] on span at bounding box center [376, 364] width 7 height 7
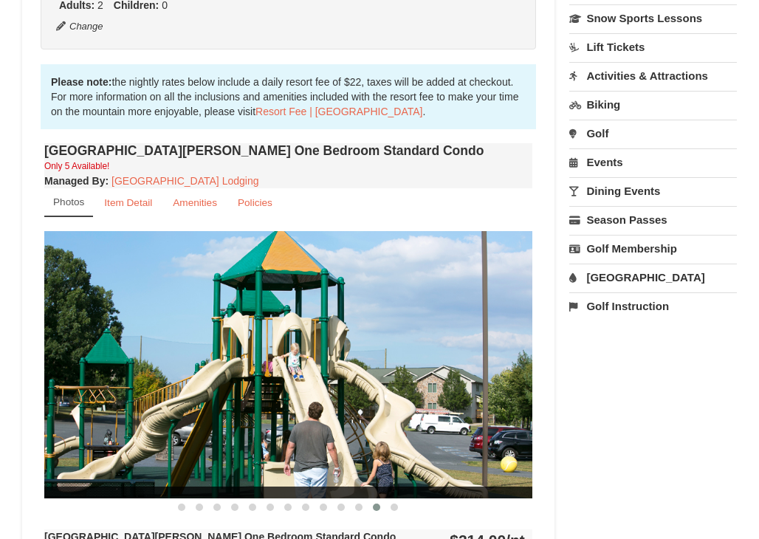
scroll to position [0, 0]
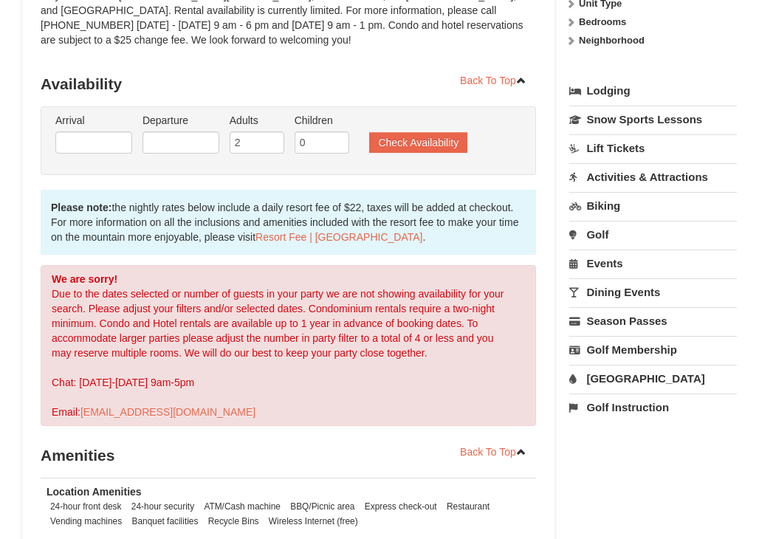
scroll to position [295, 0]
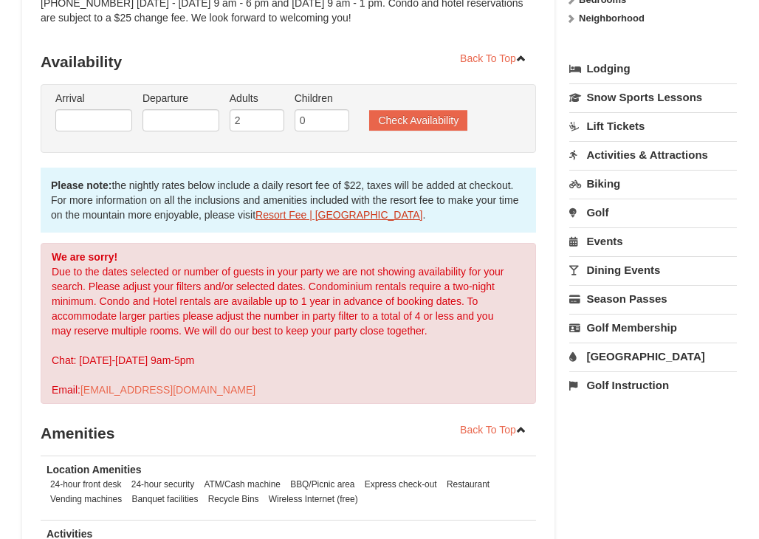
click at [309, 209] on link "Resort Fee | [GEOGRAPHIC_DATA]" at bounding box center [338, 215] width 167 height 12
